Goal: Task Accomplishment & Management: Use online tool/utility

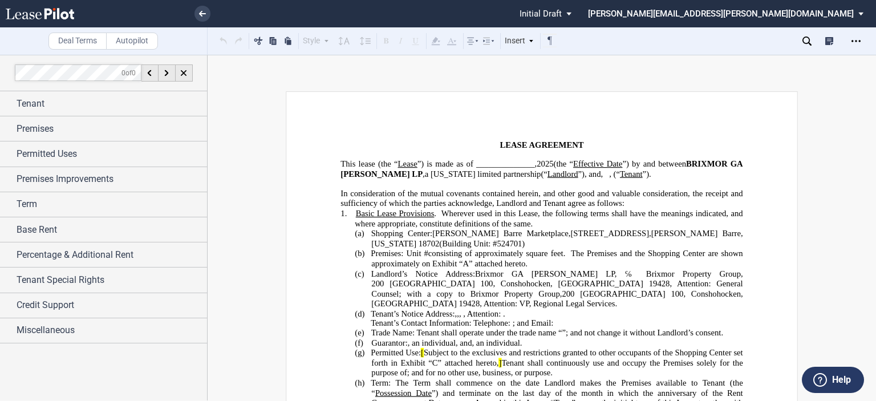
click at [547, 164] on span "2025" at bounding box center [545, 164] width 17 height 10
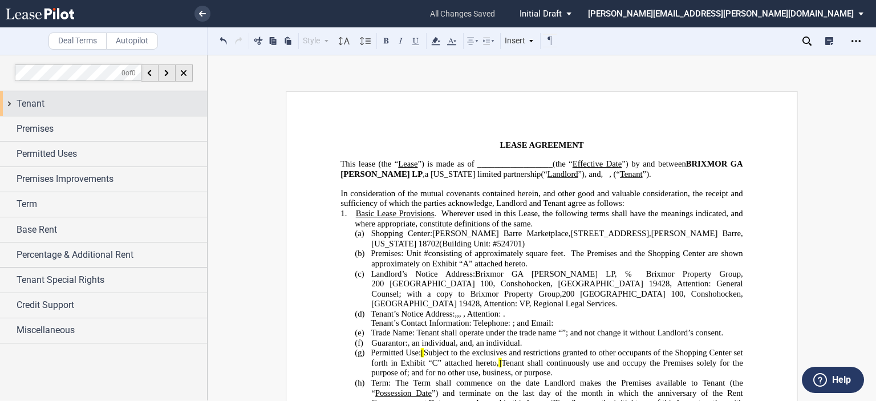
click at [44, 102] on div "Tenant" at bounding box center [112, 104] width 190 height 14
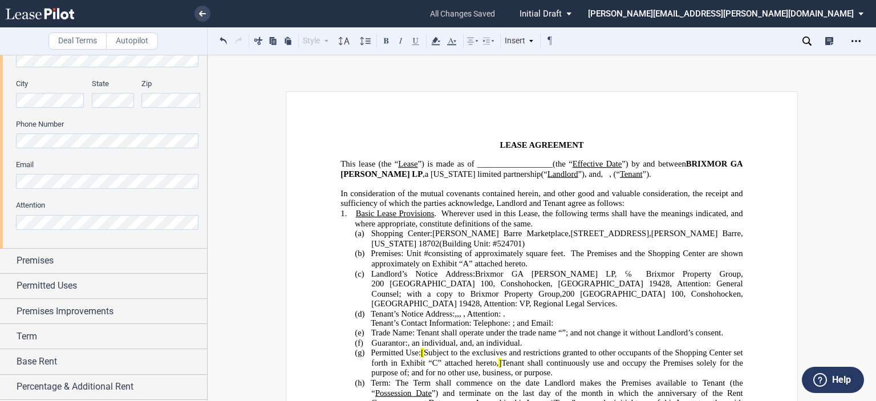
scroll to position [336, 0]
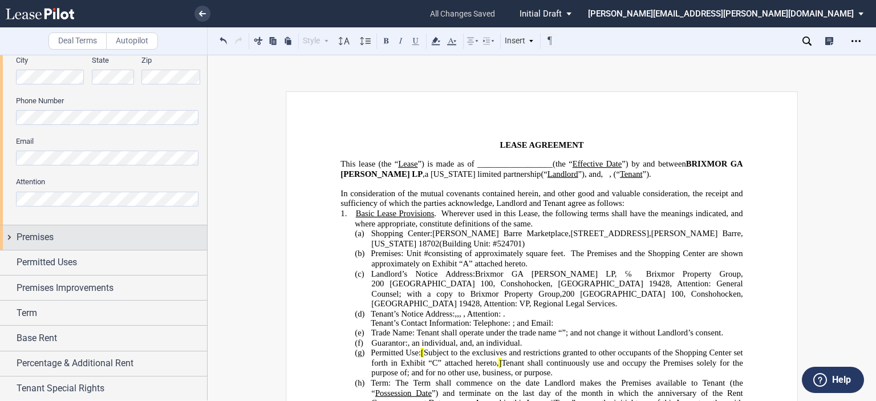
click at [50, 237] on span "Premises" at bounding box center [35, 237] width 37 height 14
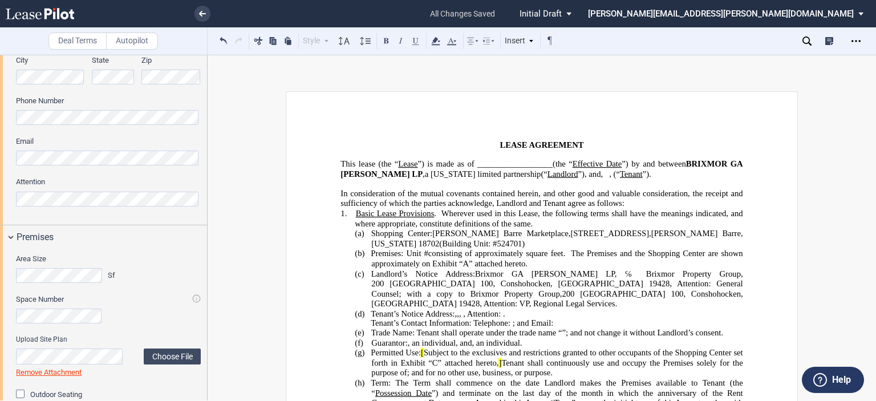
drag, startPoint x: 207, startPoint y: 245, endPoint x: 205, endPoint y: 266, distance: 20.6
click at [205, 266] on div at bounding box center [104, 228] width 208 height 346
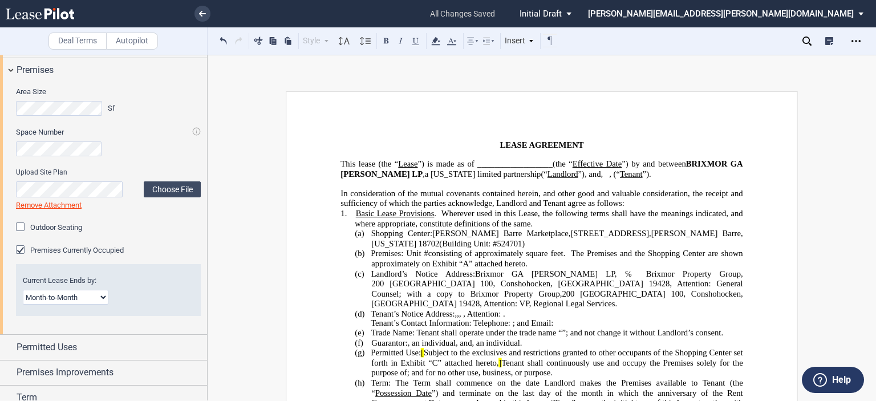
scroll to position [506, 0]
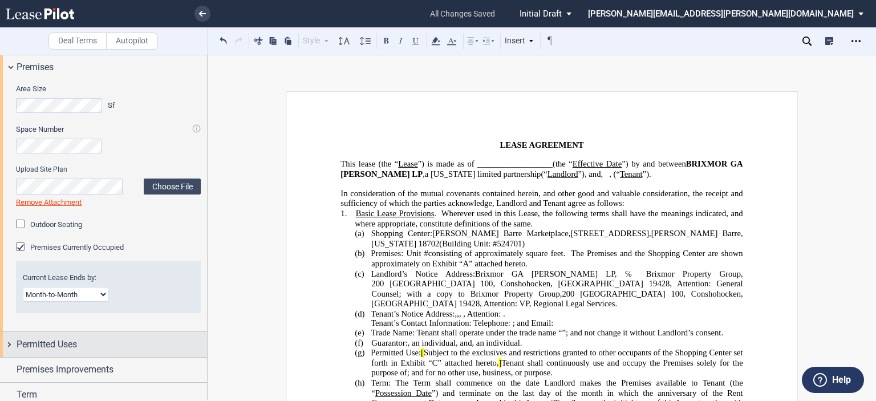
click at [56, 339] on span "Permitted Uses" at bounding box center [47, 345] width 60 height 14
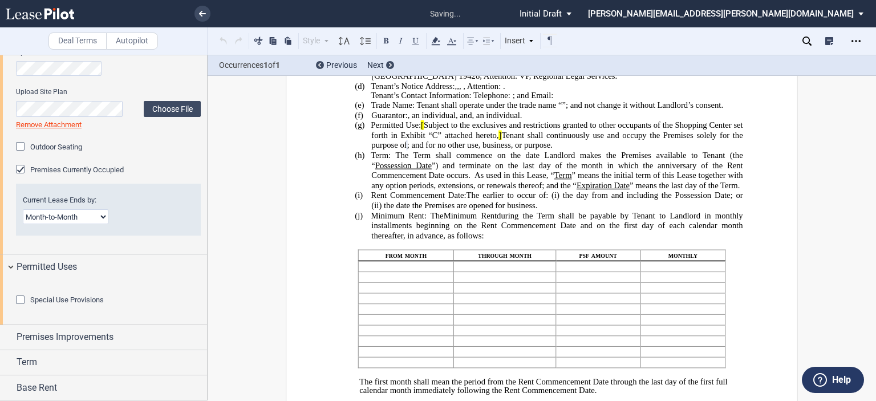
scroll to position [228, 0]
click at [25, 307] on div "Special Use Provisions" at bounding box center [21, 300] width 11 height 11
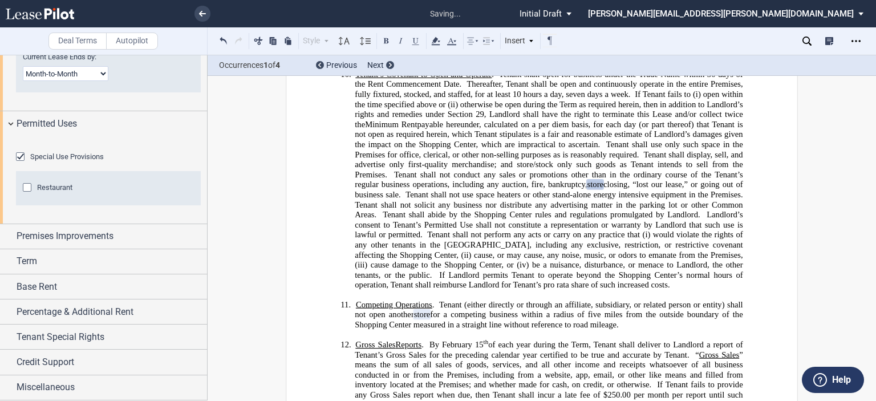
scroll to position [764, 0]
click at [26, 194] on div "Restaurant" at bounding box center [28, 188] width 11 height 11
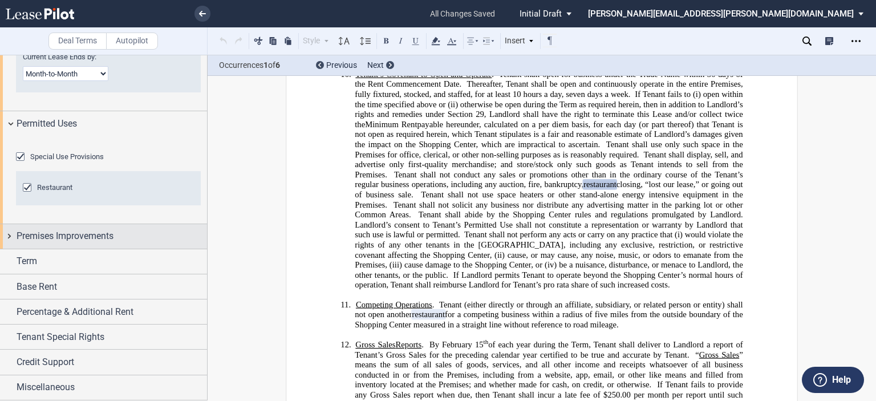
click at [60, 243] on span "Premises Improvements" at bounding box center [65, 236] width 97 height 14
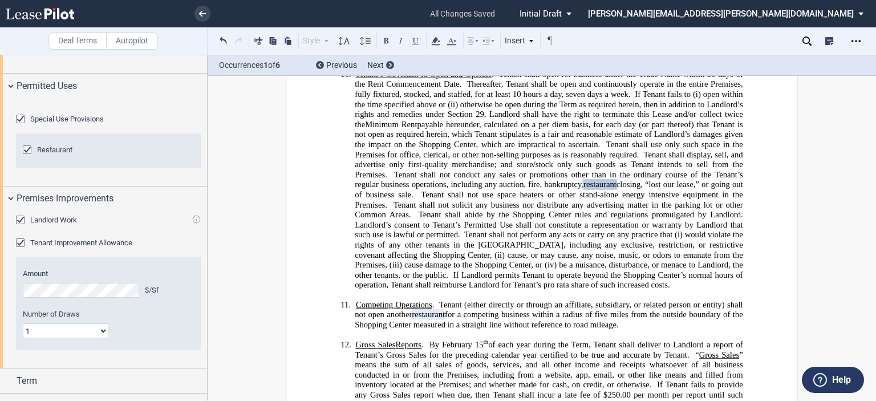
drag, startPoint x: 207, startPoint y: 281, endPoint x: 207, endPoint y: 301, distance: 20.5
click at [207, 301] on div at bounding box center [104, 228] width 208 height 346
drag, startPoint x: 207, startPoint y: 294, endPoint x: 205, endPoint y: 311, distance: 17.8
click at [205, 319] on div at bounding box center [104, 228] width 208 height 346
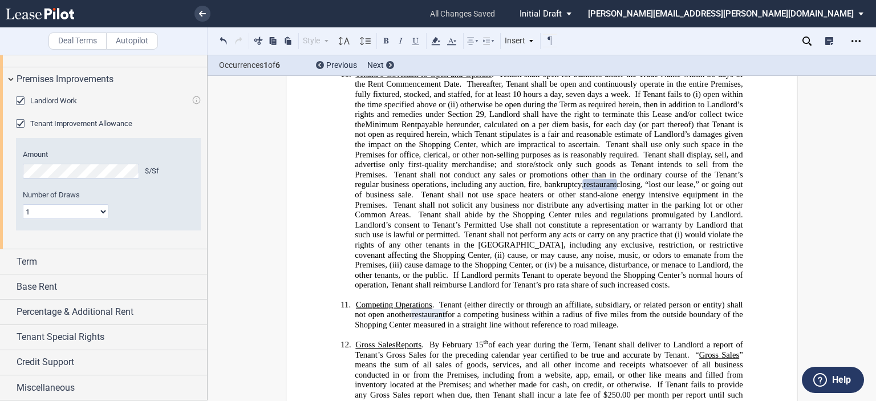
scroll to position [945, 0]
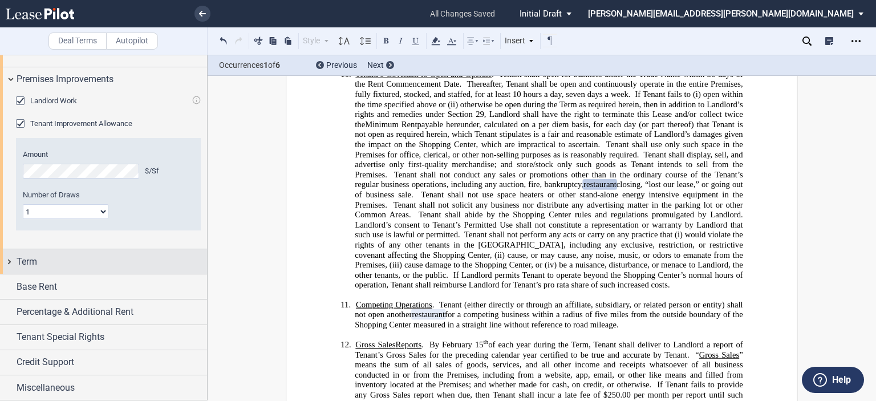
click at [103, 266] on div "Term" at bounding box center [112, 262] width 190 height 14
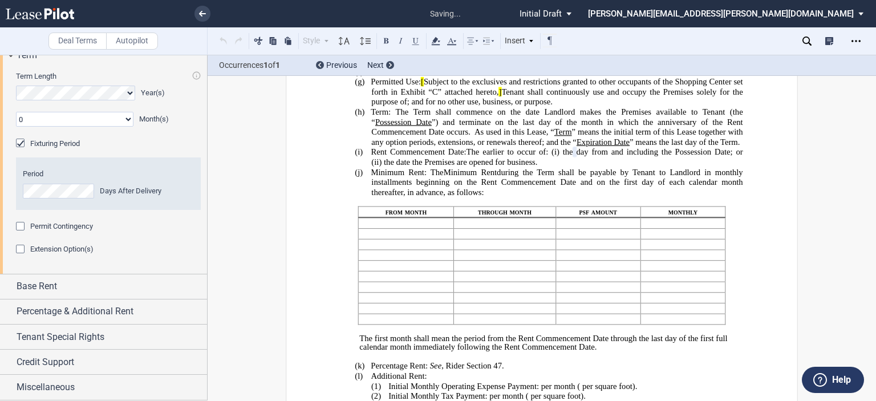
scroll to position [1151, 0]
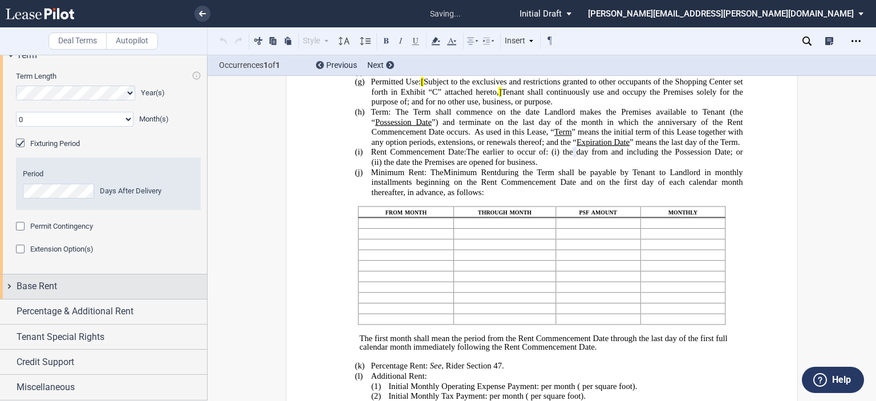
click at [73, 283] on div "Base Rent" at bounding box center [112, 286] width 190 height 14
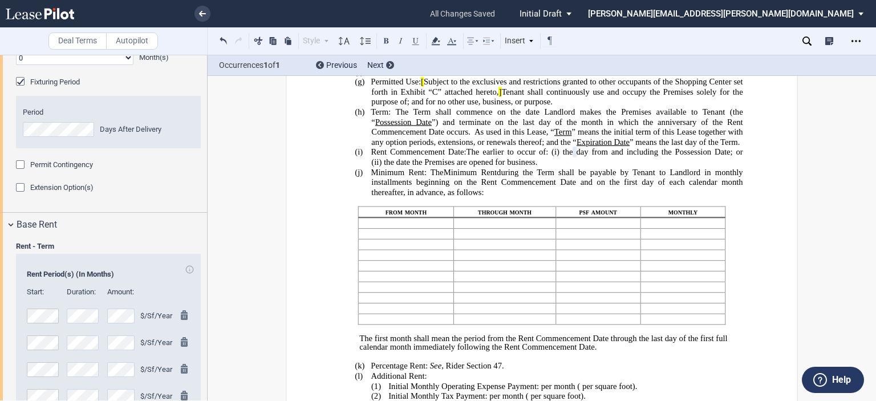
drag, startPoint x: 207, startPoint y: 286, endPoint x: 204, endPoint y: 299, distance: 13.4
click at [205, 301] on div at bounding box center [104, 228] width 208 height 346
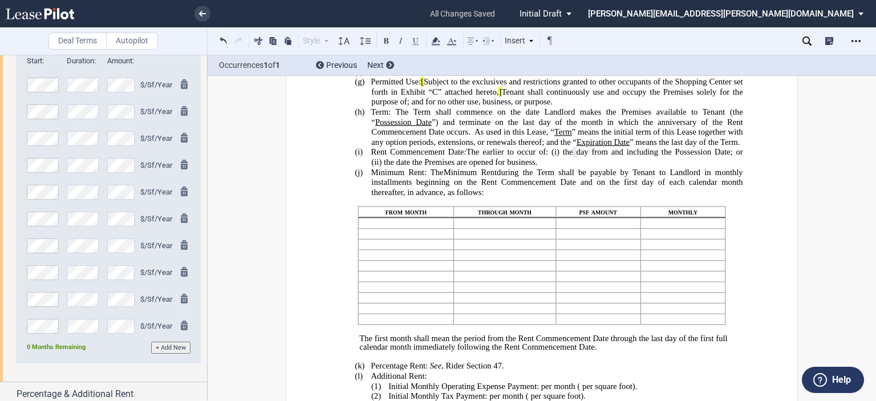
scroll to position [1526, 0]
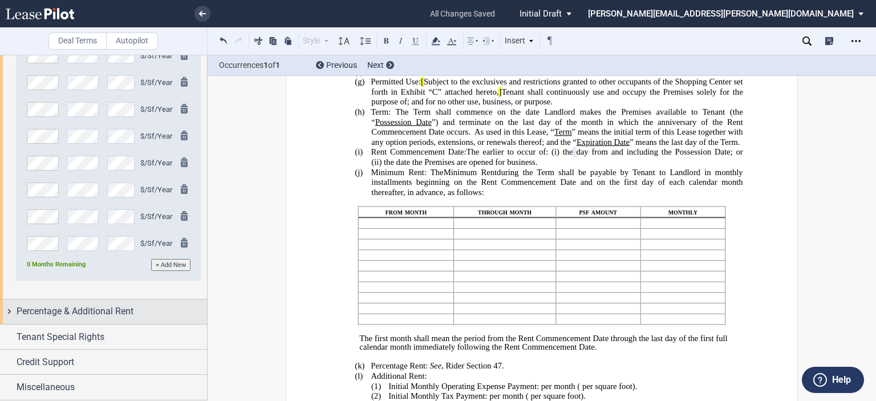
click at [128, 311] on span "Percentage & Additional Rent" at bounding box center [75, 312] width 117 height 14
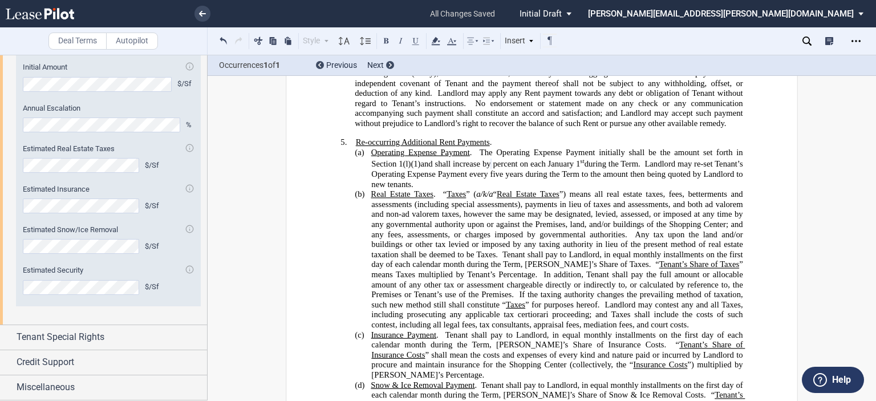
scroll to position [2007, 0]
click at [111, 337] on div "Tenant Special Rights" at bounding box center [112, 337] width 190 height 14
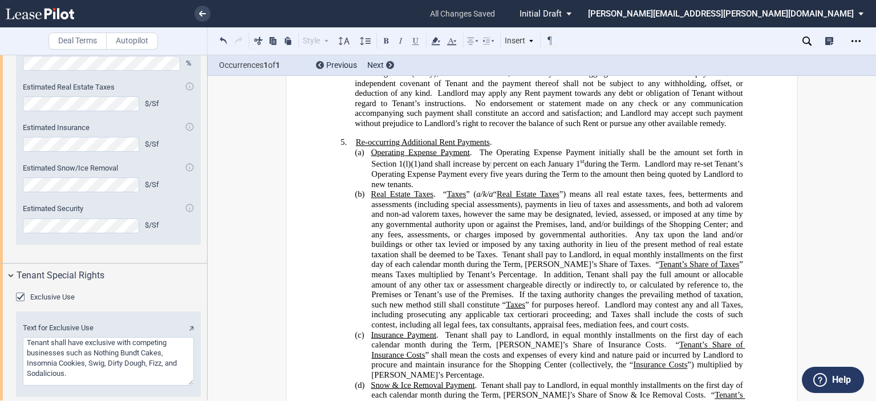
scroll to position [2134, 0]
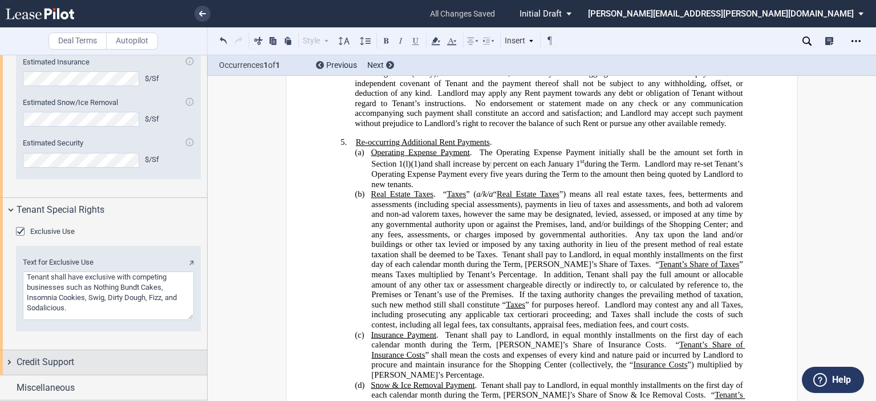
click at [76, 358] on div "Credit Support" at bounding box center [112, 362] width 190 height 14
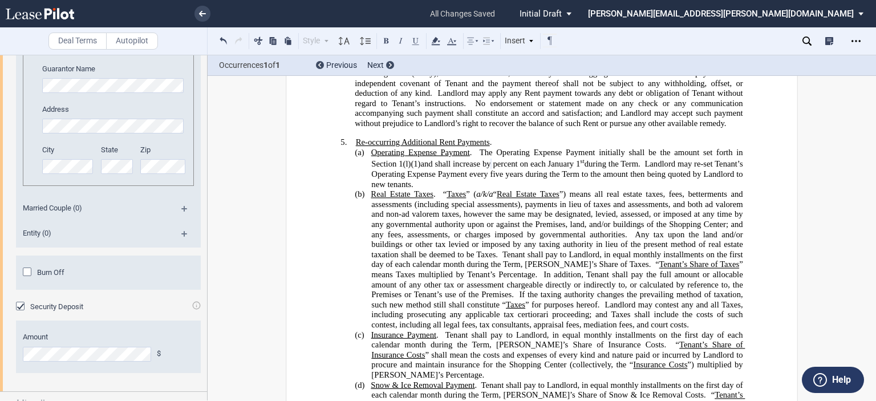
scroll to position [2668, 0]
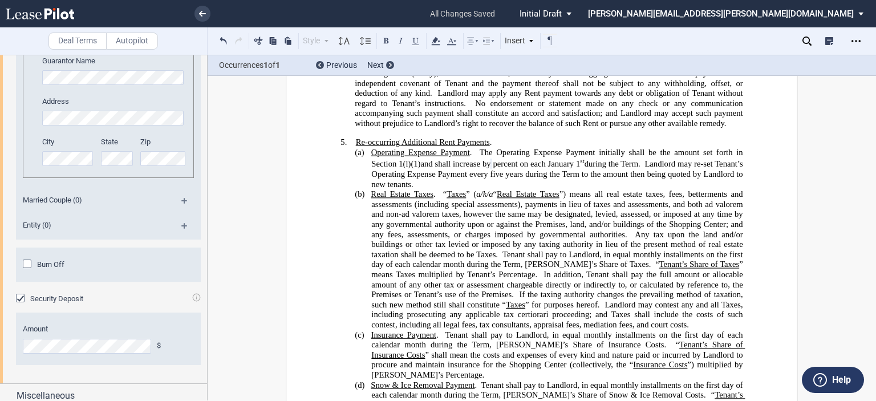
click at [25, 271] on div "Burn Off" at bounding box center [28, 264] width 11 height 11
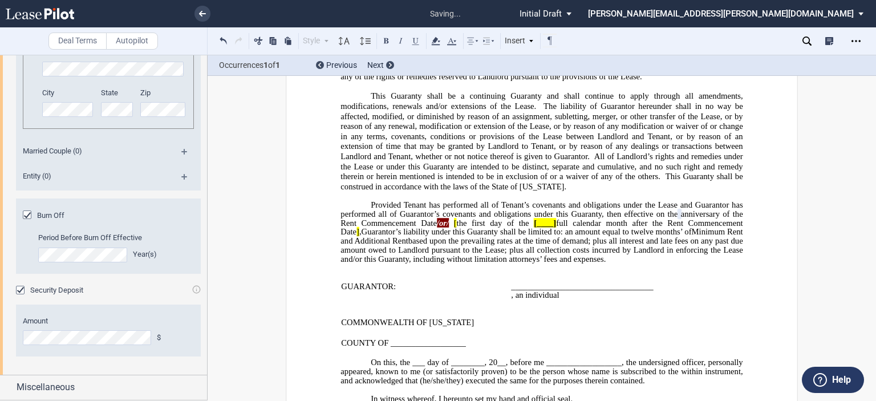
scroll to position [2778, 0]
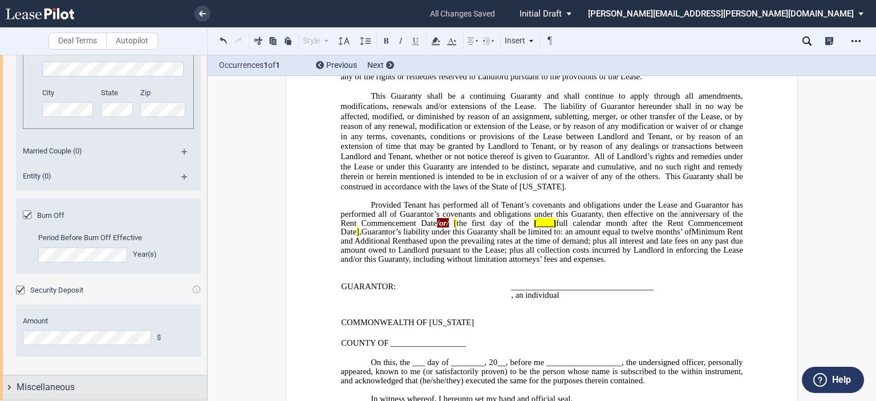
click at [121, 384] on div "Miscellaneous" at bounding box center [112, 387] width 190 height 14
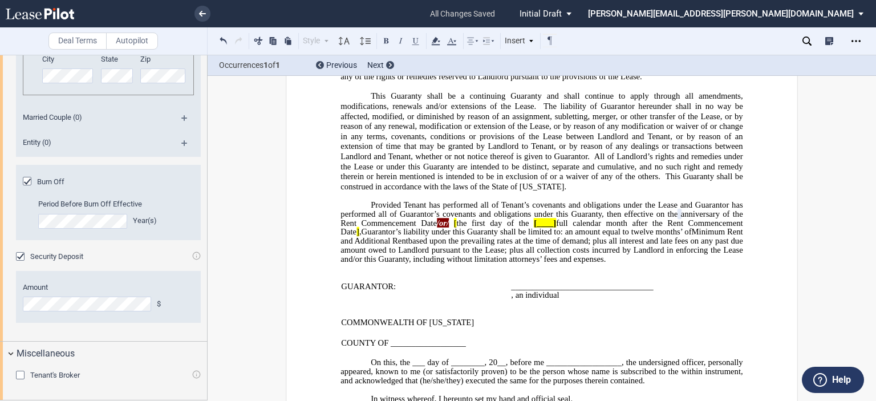
scroll to position [2811, 0]
click at [847, 222] on div "Deal Terms Autopilot Style Normal 8pt 9pt 10pt 10.5pt 11pt 12pt 14pt 16pt Norma…" at bounding box center [438, 228] width 876 height 346
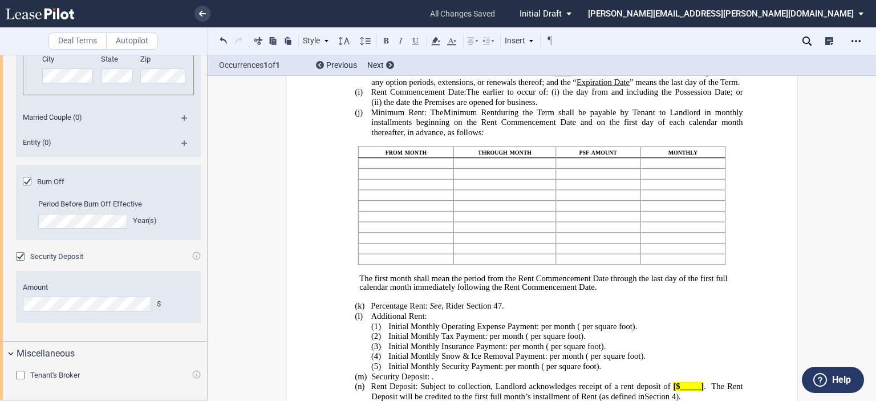
scroll to position [148, 0]
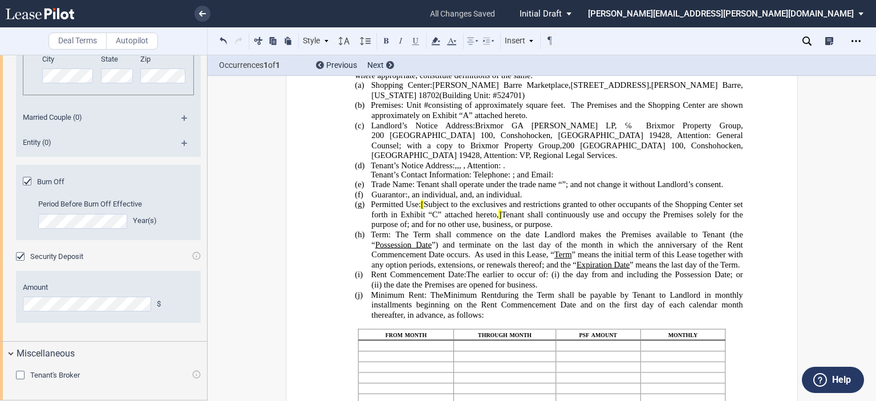
click at [421, 171] on p "(d) [PERSON_NAME]’s Notice Address: ﻿ ﻿ , ﻿ ﻿ , ﻿ ﻿ , ﻿ ﻿ ﻿ ﻿ , Attention: ﻿ ﻿ ." at bounding box center [556, 165] width 371 height 10
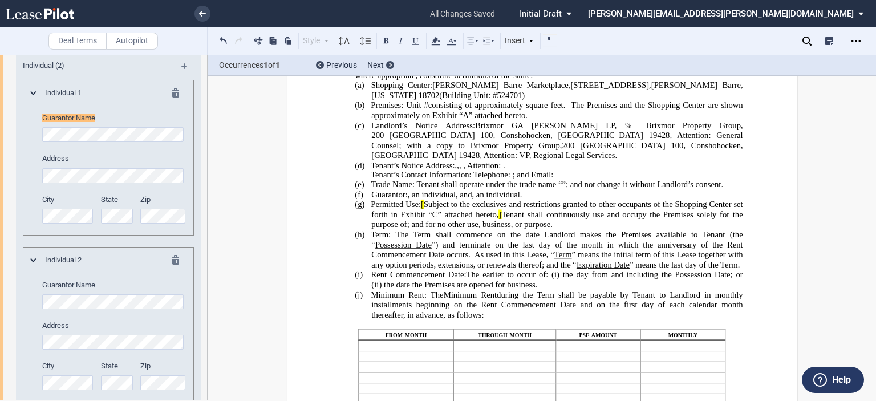
scroll to position [2395, 0]
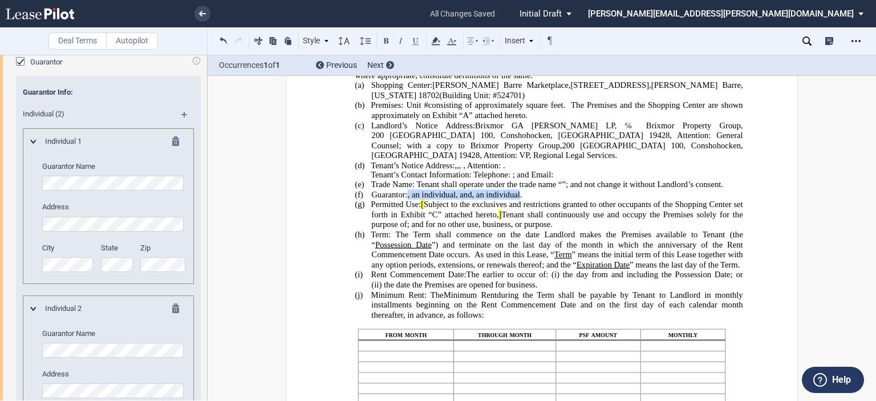
click at [409, 199] on span ", an individual , , , and , an individual , , , and ." at bounding box center [465, 194] width 115 height 10
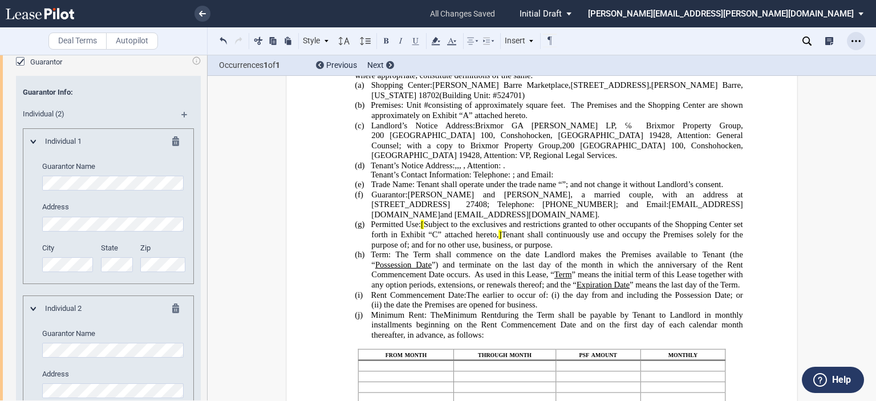
click at [855, 44] on icon "Open Lease options menu" at bounding box center [855, 40] width 9 height 9
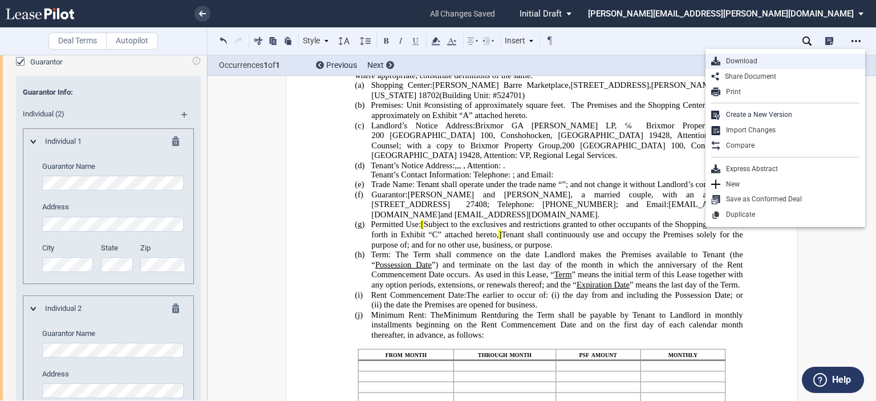
click at [736, 66] on div "Download" at bounding box center [785, 61] width 160 height 15
